Goal: Transaction & Acquisition: Book appointment/travel/reservation

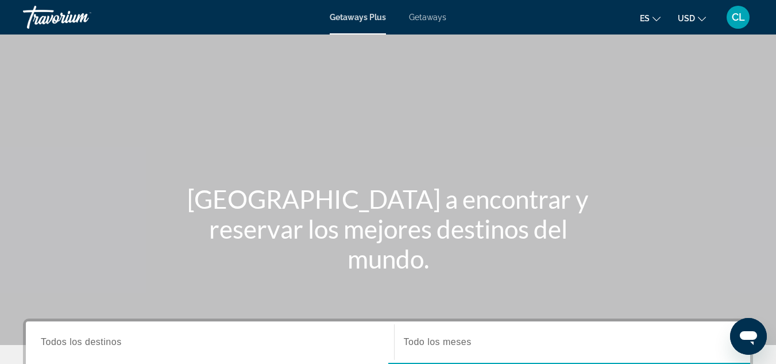
click at [71, 342] on span "Todos los destinos" at bounding box center [81, 342] width 81 height 10
click at [71, 342] on input "Destination Todos los destinos" at bounding box center [210, 342] width 338 height 14
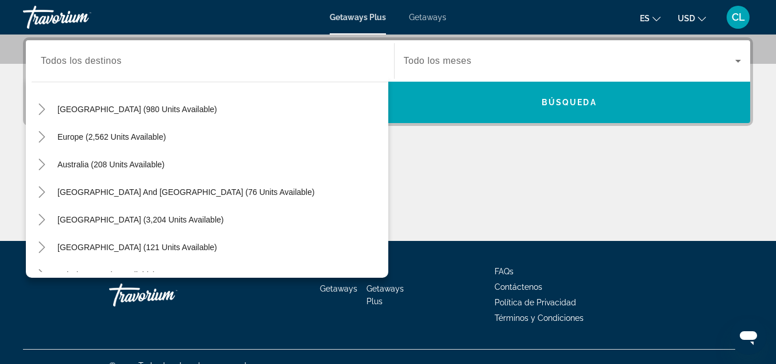
scroll to position [129, 0]
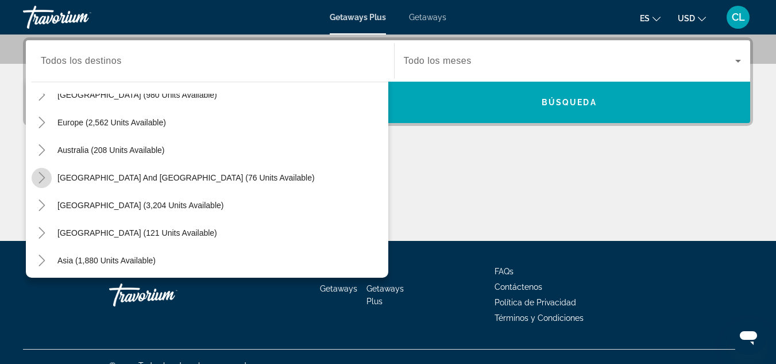
click at [40, 180] on icon "Toggle South Pacific and Oceania (76 units available)" at bounding box center [41, 177] width 11 height 11
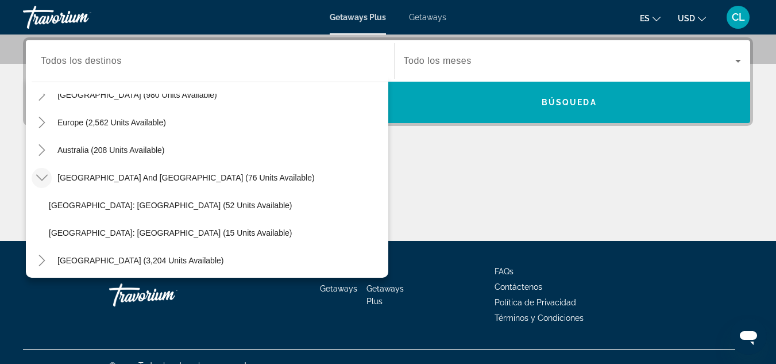
click at [40, 180] on icon "Toggle South Pacific and Oceania (76 units available)" at bounding box center [41, 177] width 11 height 11
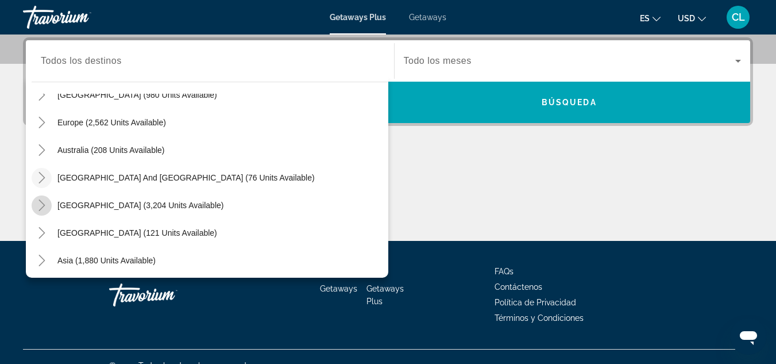
click at [40, 202] on icon "Toggle South America (3,204 units available)" at bounding box center [41, 204] width 6 height 11
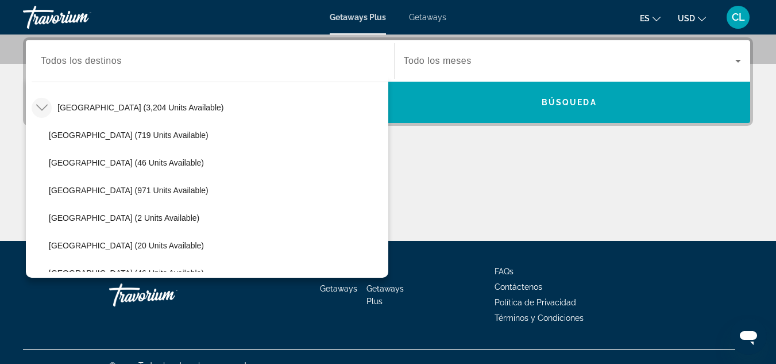
click at [39, 107] on icon "Toggle South America (3,204 units available)" at bounding box center [41, 108] width 11 height 6
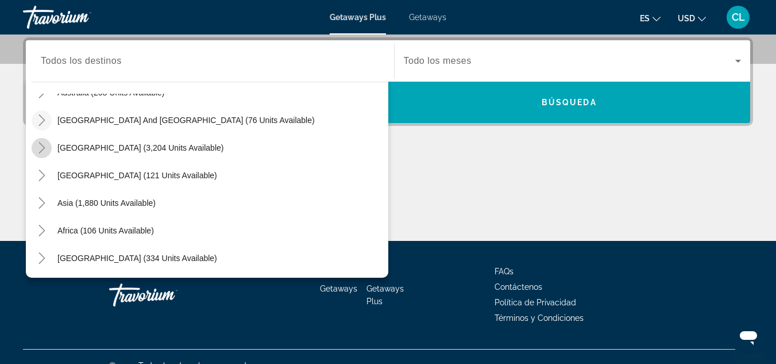
scroll to position [186, 0]
click at [44, 148] on icon "Toggle South America (3,204 units available)" at bounding box center [41, 147] width 6 height 11
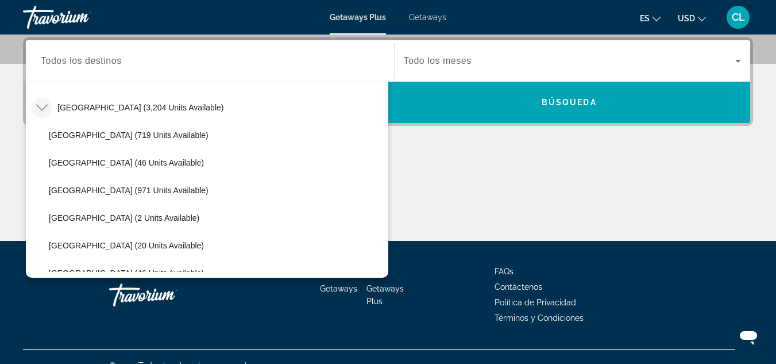
click at [43, 102] on icon "Toggle South America (3,204 units available)" at bounding box center [41, 107] width 11 height 11
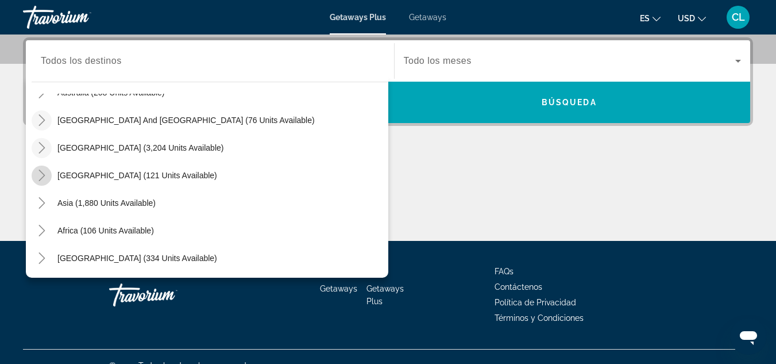
click at [39, 171] on icon "Toggle Central America (121 units available)" at bounding box center [41, 174] width 11 height 11
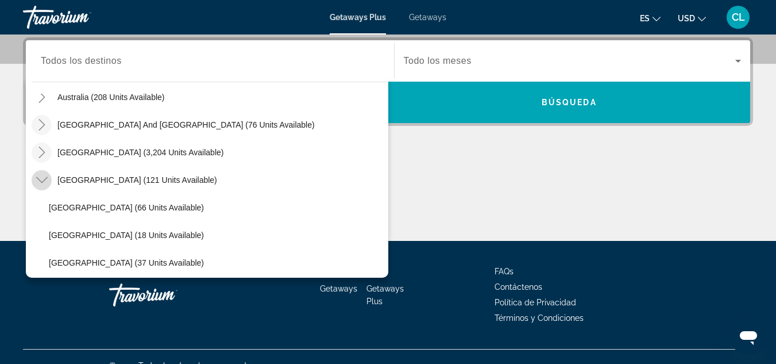
click at [37, 181] on icon "Toggle Central America (121 units available)" at bounding box center [41, 179] width 11 height 11
click at [41, 259] on icon "Toggle Middle East (334 units available)" at bounding box center [41, 262] width 6 height 11
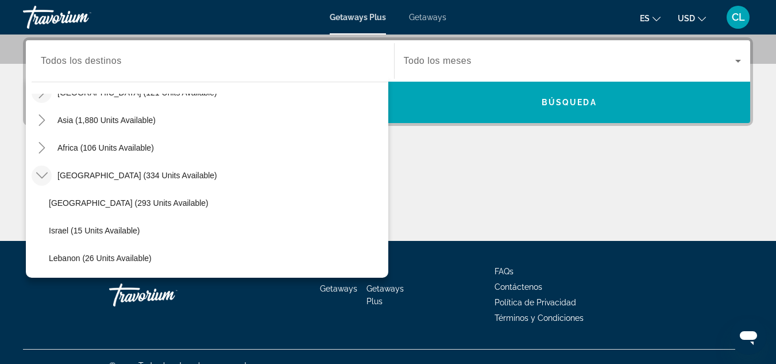
click at [35, 170] on mat-icon "Toggle Middle East (334 units available)" at bounding box center [42, 175] width 20 height 20
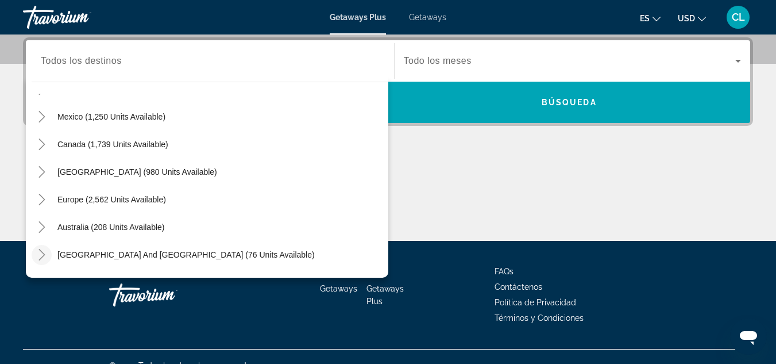
scroll to position [0, 0]
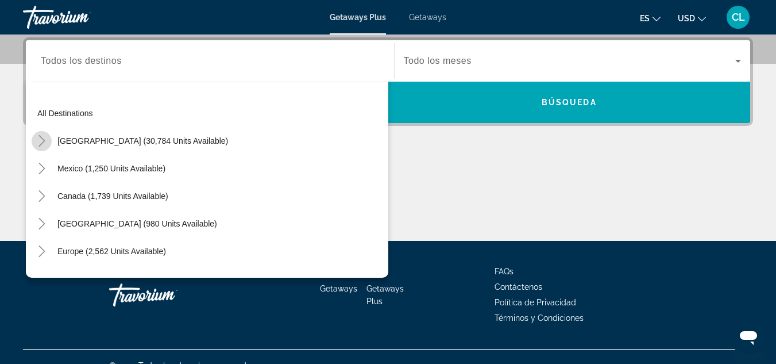
click at [42, 148] on mat-icon "Toggle United States (30,784 units available)" at bounding box center [42, 141] width 20 height 20
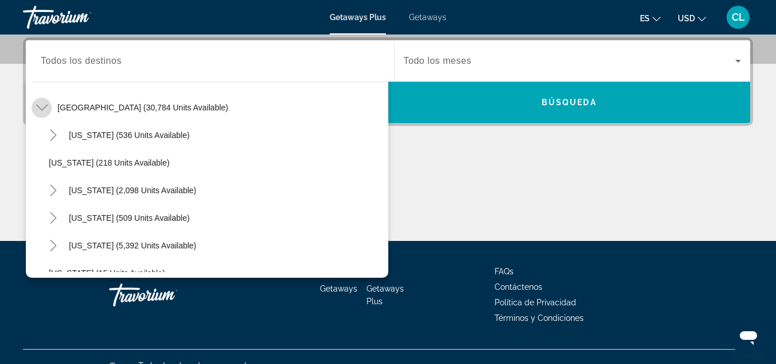
click at [44, 107] on icon "Toggle United States (30,784 units available)" at bounding box center [41, 107] width 11 height 11
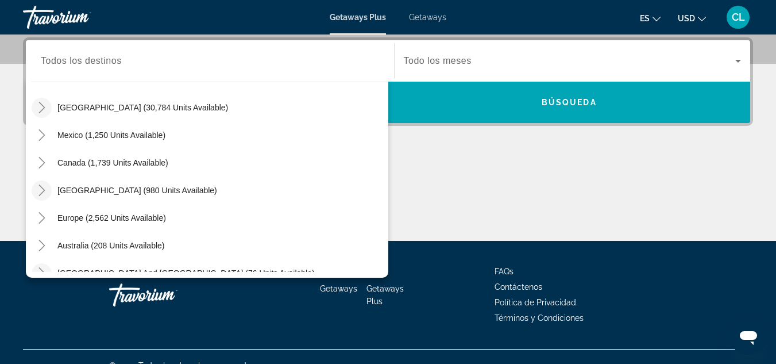
click at [40, 191] on icon "Toggle Caribbean & Atlantic Islands (980 units available)" at bounding box center [41, 189] width 11 height 11
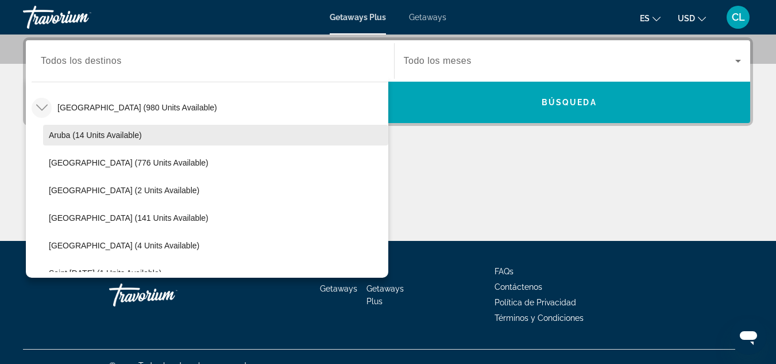
click at [63, 133] on span "Aruba (14 units available)" at bounding box center [95, 134] width 93 height 9
type input "**********"
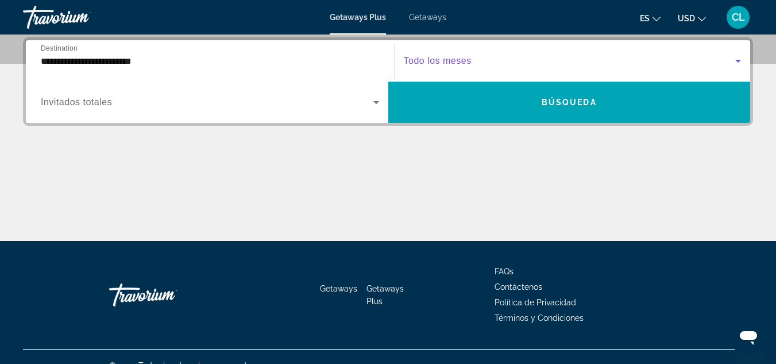
click at [740, 57] on icon "Search widget" at bounding box center [738, 61] width 14 height 14
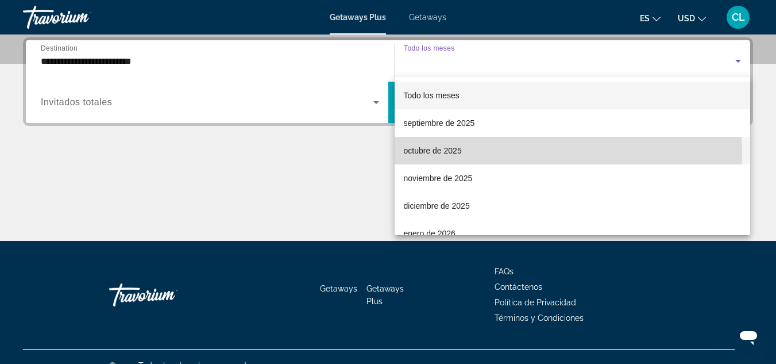
click at [442, 153] on span "octubre de 2025" at bounding box center [433, 151] width 58 height 14
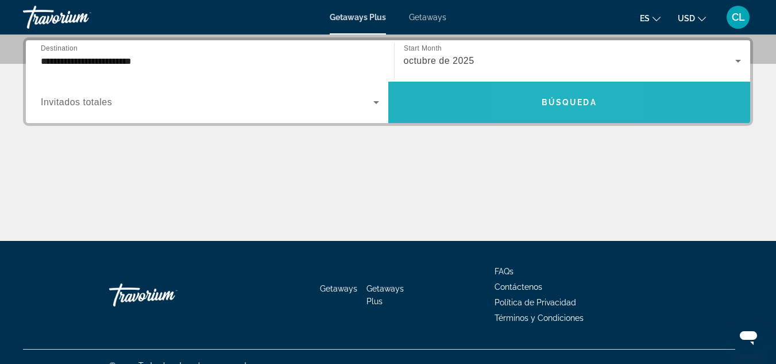
click at [550, 100] on span "Búsqueda" at bounding box center [569, 102] width 55 height 9
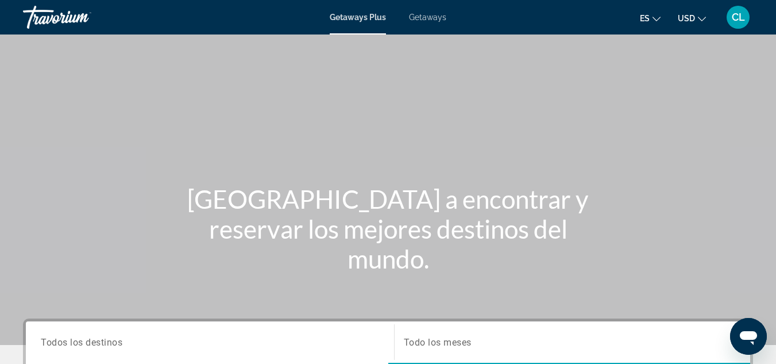
click at [740, 11] on span "CL" at bounding box center [738, 16] width 13 height 11
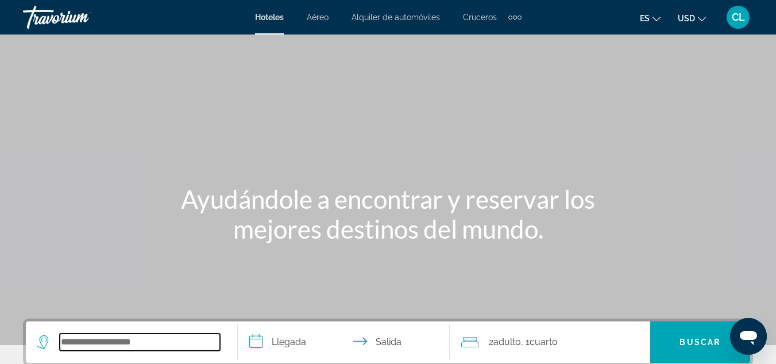
click at [90, 343] on input "Search widget" at bounding box center [140, 341] width 160 height 17
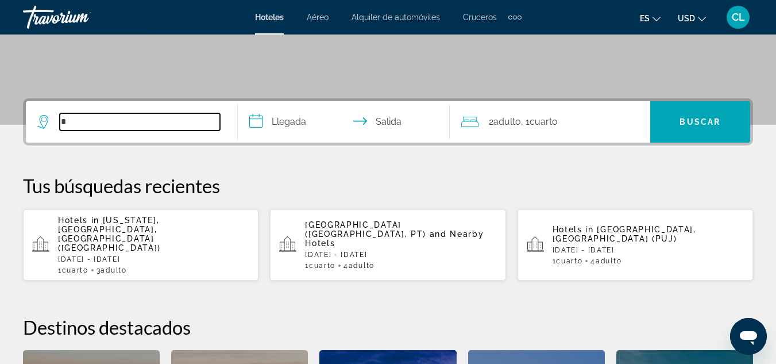
scroll to position [281, 0]
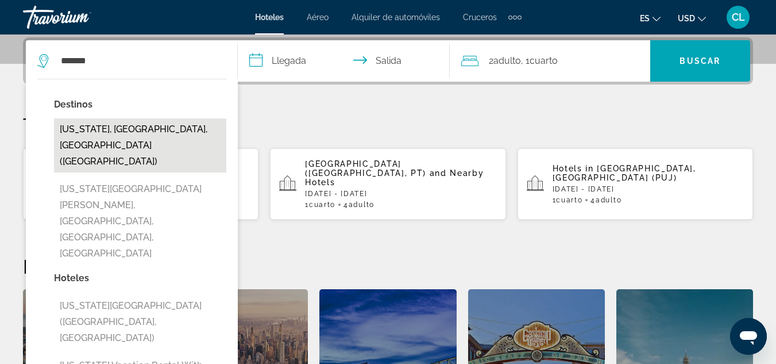
click at [108, 129] on button "New York, NY, United States (NYC)" at bounding box center [140, 145] width 172 height 54
type input "**********"
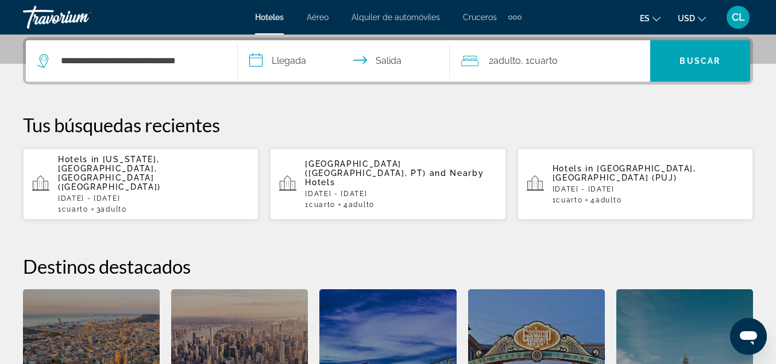
click at [288, 48] on input "**********" at bounding box center [346, 62] width 217 height 45
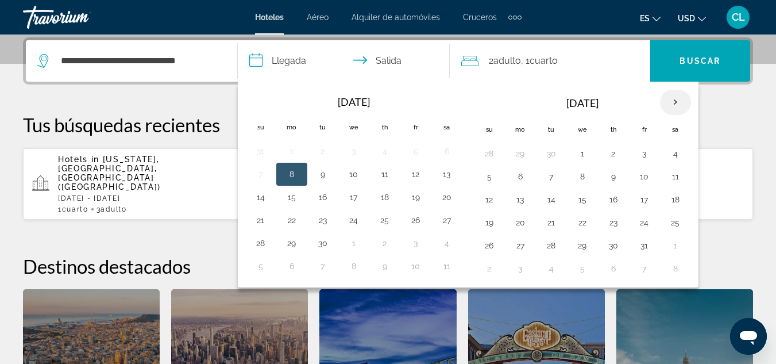
click at [674, 103] on th "Next month" at bounding box center [675, 102] width 31 height 25
click at [554, 246] on button "25" at bounding box center [551, 245] width 18 height 16
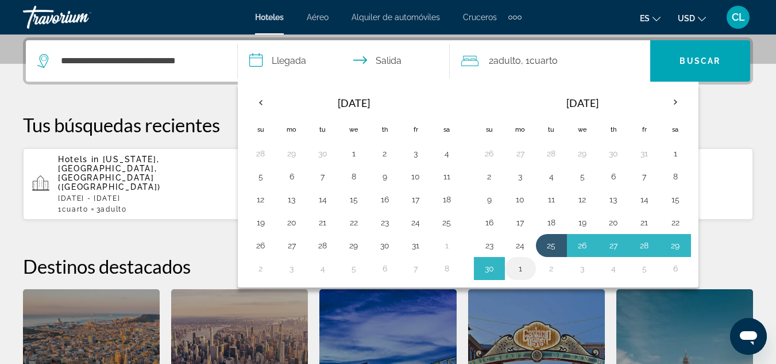
click at [522, 268] on button "1" at bounding box center [520, 268] width 18 height 16
type input "**********"
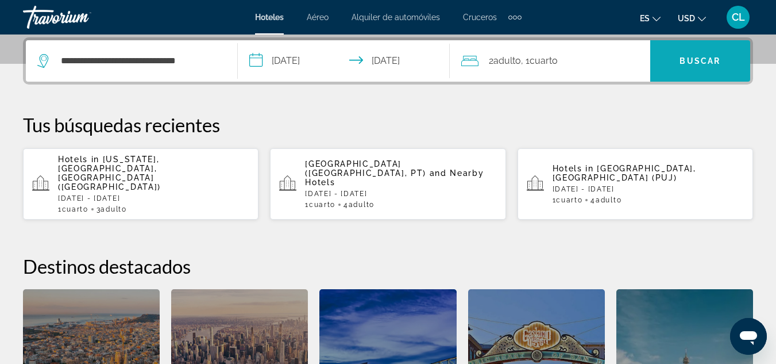
click at [710, 64] on span "Buscar" at bounding box center [700, 60] width 41 height 9
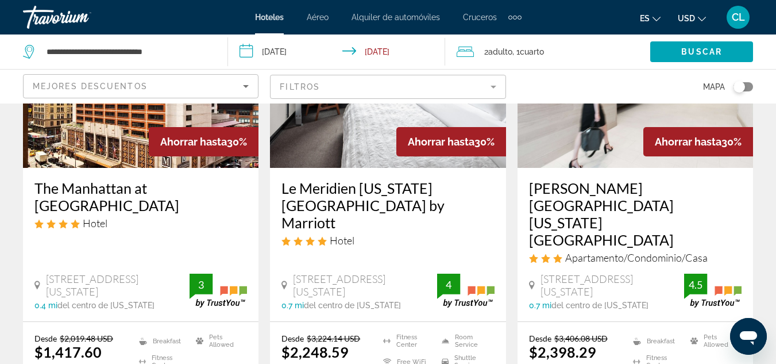
scroll to position [1501, 0]
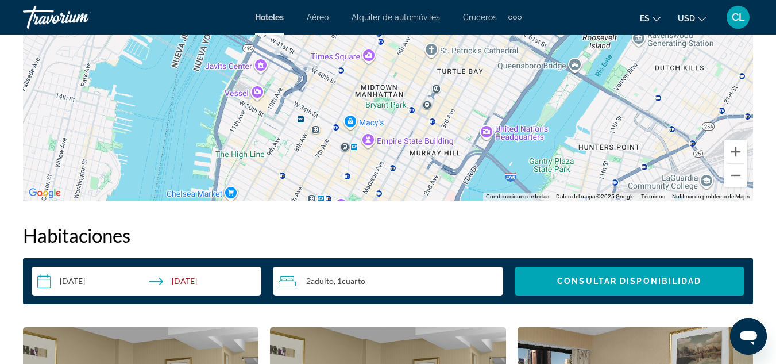
scroll to position [1454, 0]
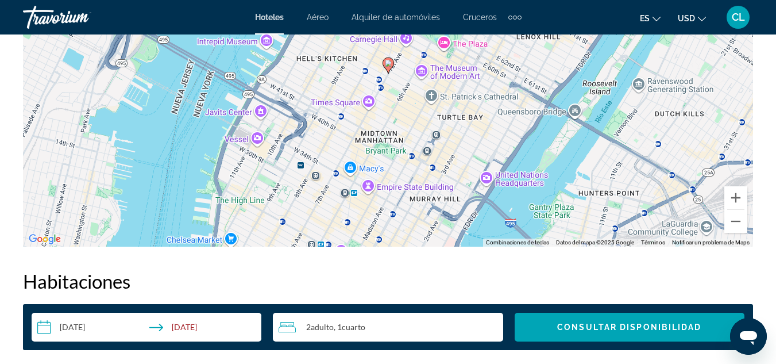
click at [313, 328] on span "Adulto" at bounding box center [322, 327] width 23 height 10
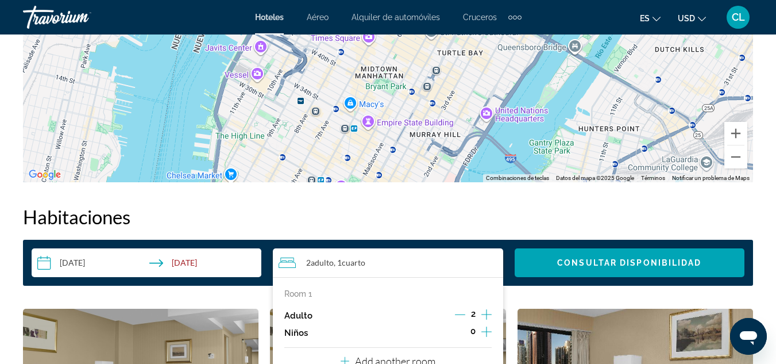
scroll to position [1523, 0]
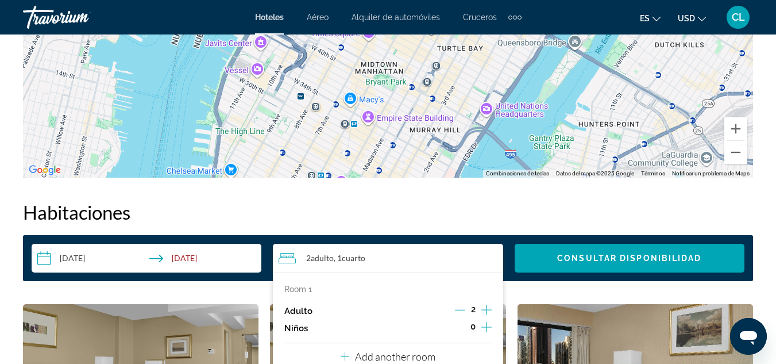
click at [486, 307] on icon "Increment adults" at bounding box center [486, 310] width 10 height 14
click at [632, 253] on span "Search widget" at bounding box center [630, 258] width 230 height 28
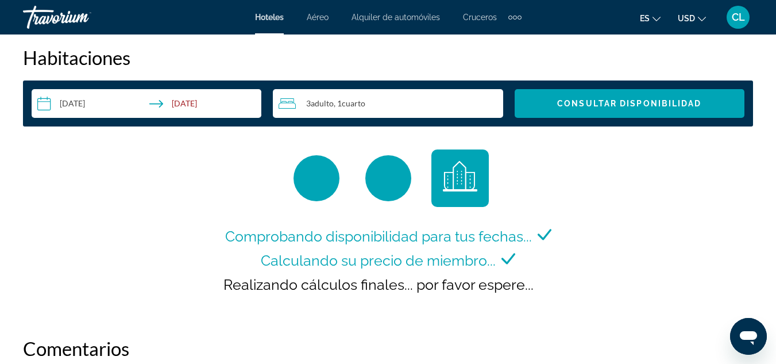
scroll to position [1701, 0]
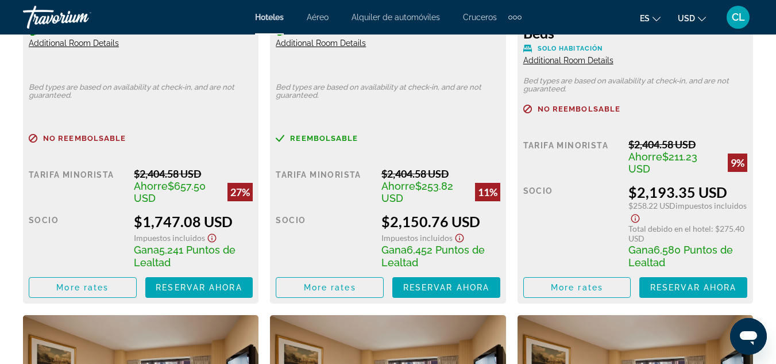
scroll to position [1941, 0]
